Goal: Use online tool/utility: Utilize a website feature to perform a specific function

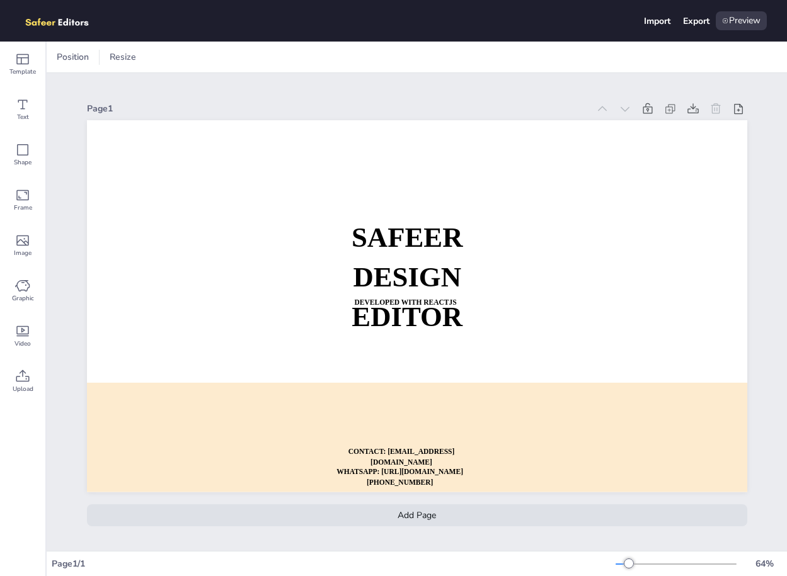
click at [310, 33] on div "Import Export Preview" at bounding box center [393, 21] width 787 height 42
click at [15, 115] on div "Text" at bounding box center [22, 109] width 45 height 45
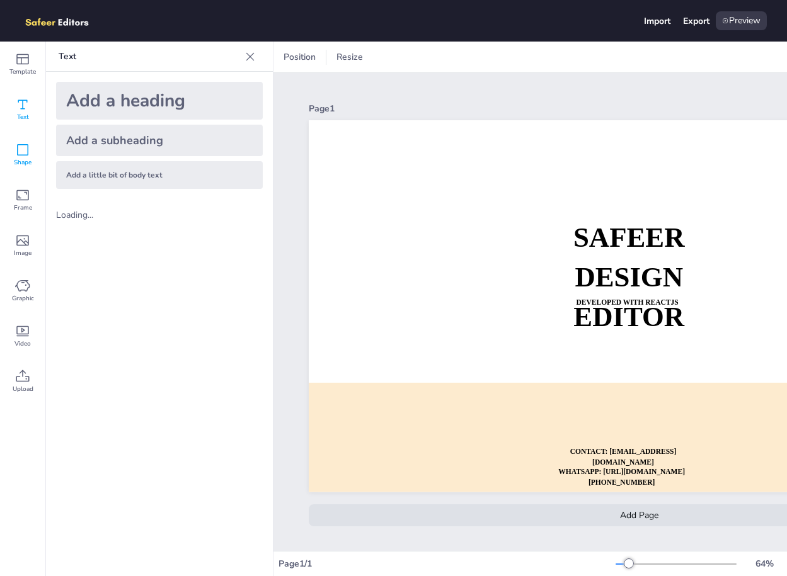
click at [24, 152] on icon at bounding box center [22, 149] width 15 height 15
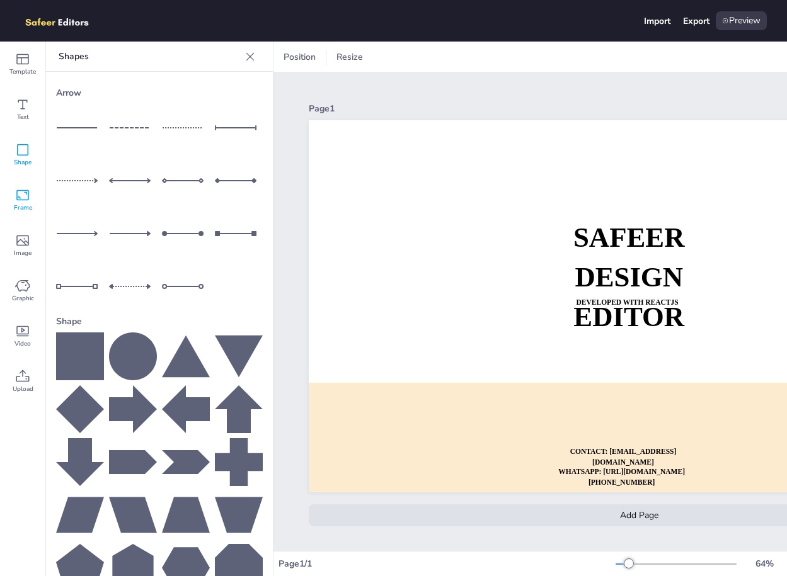
click at [25, 187] on div "Frame" at bounding box center [22, 200] width 45 height 45
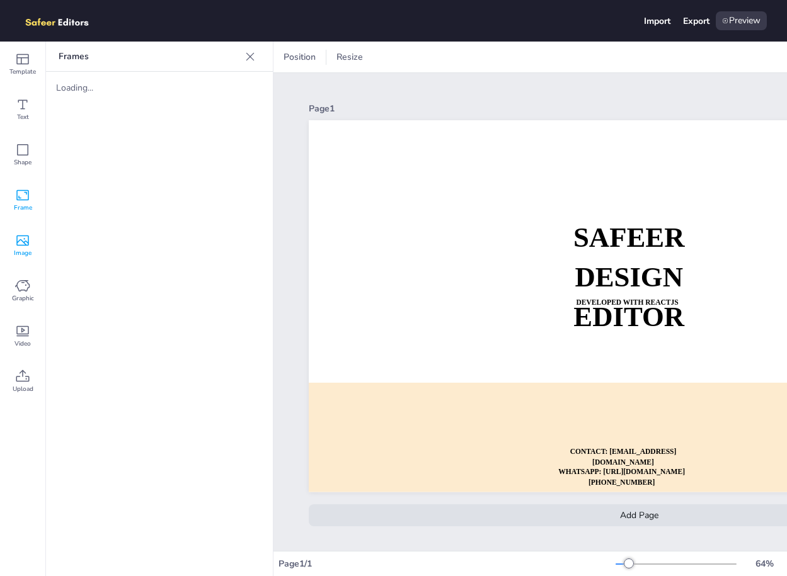
click at [27, 225] on div "Image" at bounding box center [22, 245] width 45 height 45
click at [22, 279] on icon at bounding box center [22, 285] width 15 height 15
click at [23, 334] on icon at bounding box center [22, 331] width 13 height 11
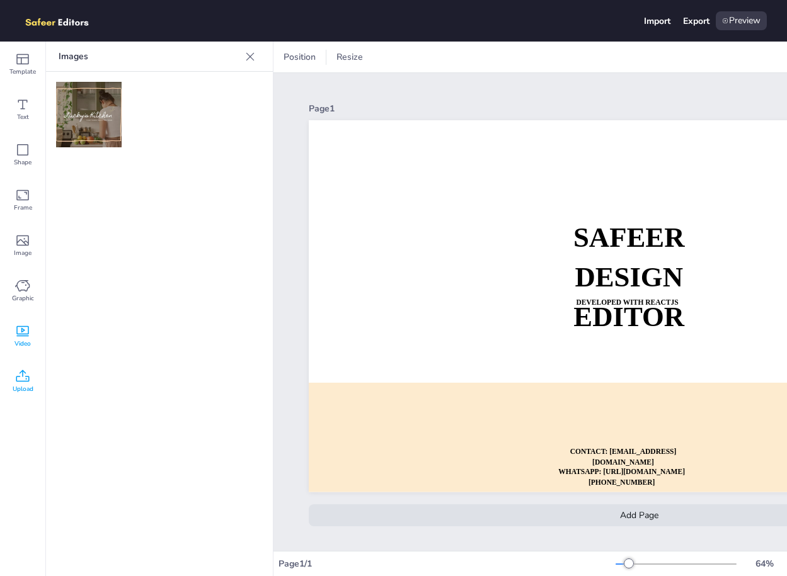
click at [25, 383] on icon at bounding box center [22, 376] width 15 height 15
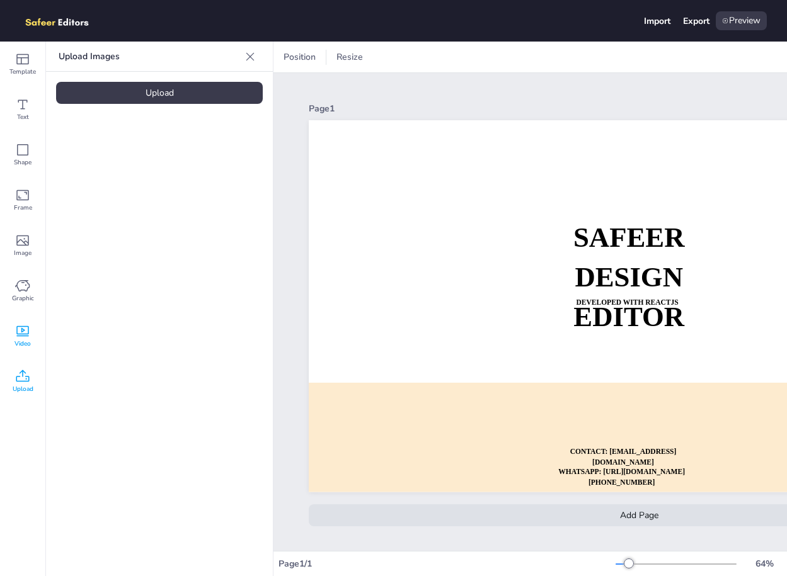
click at [19, 317] on div "Video" at bounding box center [22, 336] width 45 height 45
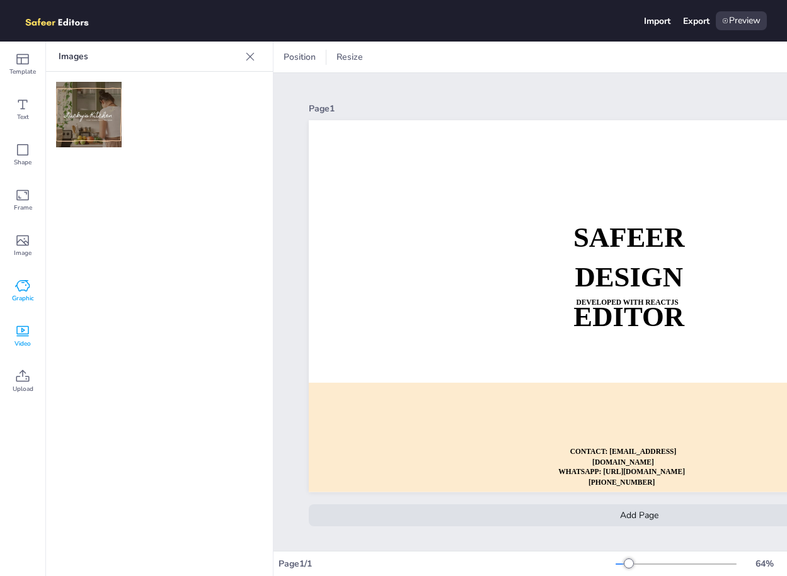
click at [23, 290] on icon at bounding box center [22, 285] width 14 height 11
click at [26, 251] on span "Image" at bounding box center [23, 253] width 18 height 10
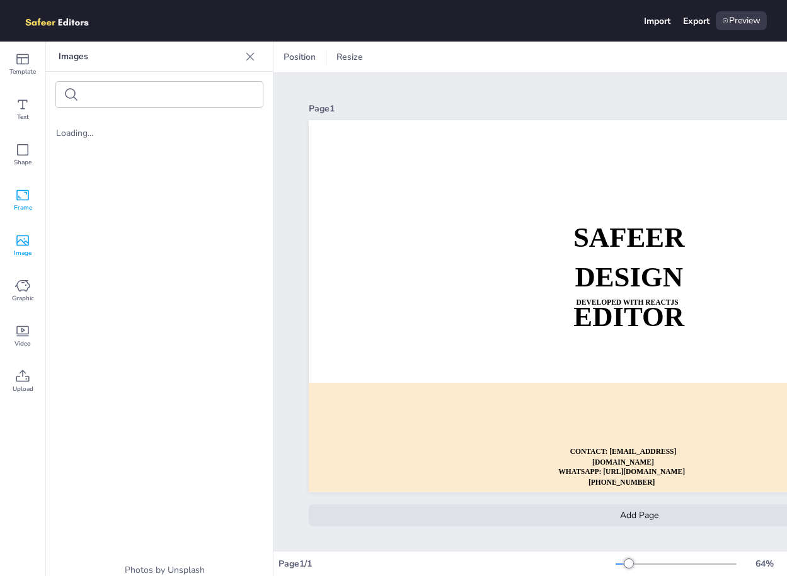
click at [28, 203] on span "Frame" at bounding box center [23, 208] width 18 height 10
click at [30, 171] on div "Shape" at bounding box center [22, 154] width 45 height 45
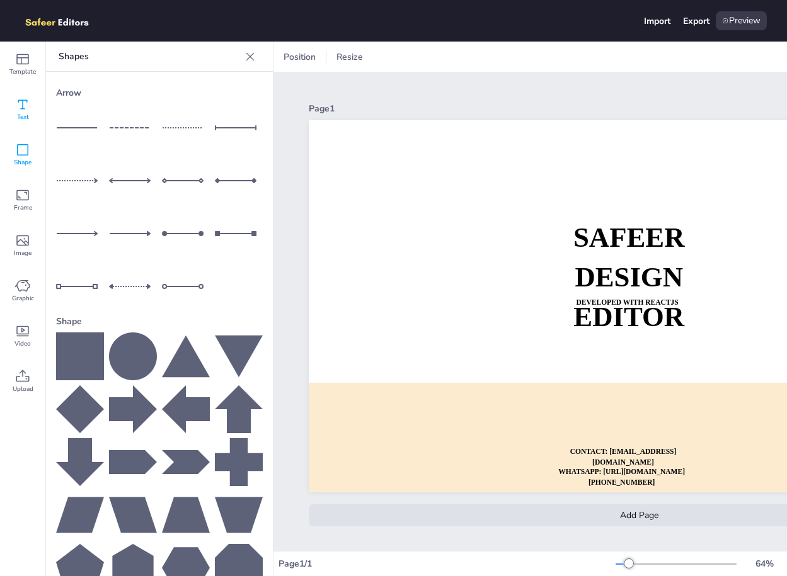
click at [23, 118] on span "Text" at bounding box center [23, 117] width 12 height 10
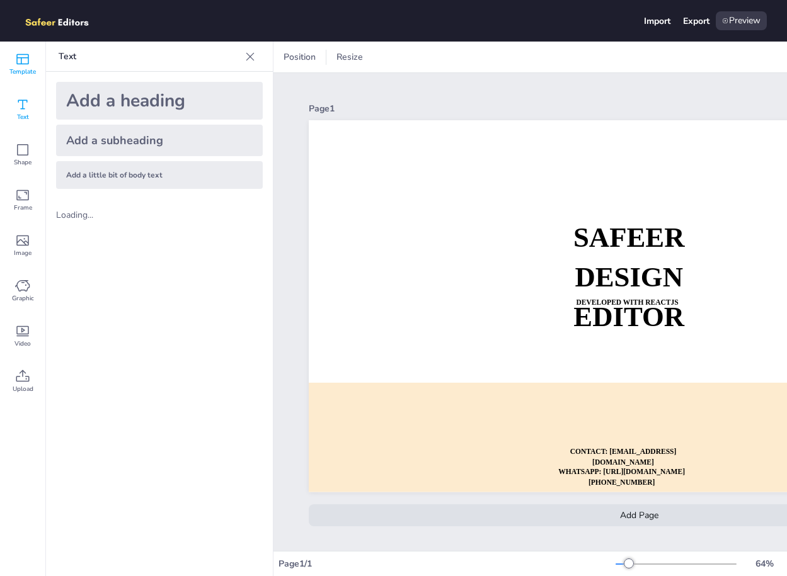
click at [9, 60] on div "Template" at bounding box center [22, 64] width 45 height 45
